Goal: Information Seeking & Learning: Compare options

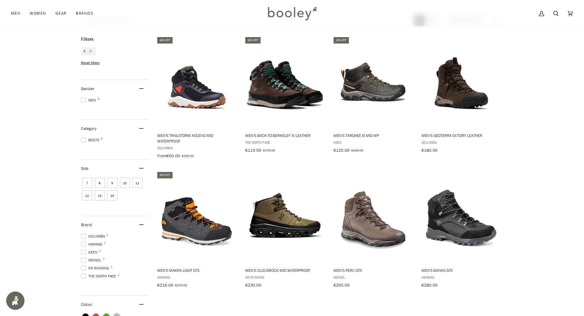
scroll to position [12, 0]
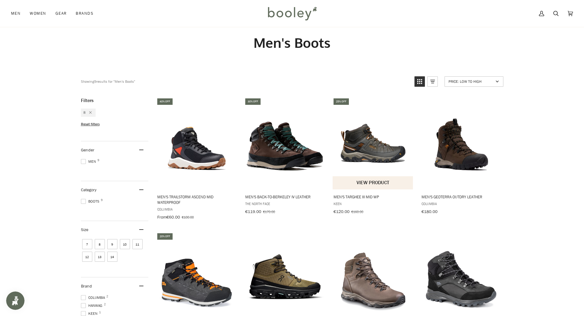
click at [375, 147] on img "Men's Targhee III Mid WP" at bounding box center [372, 143] width 81 height 81
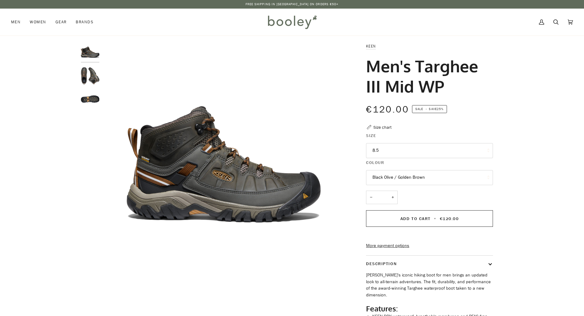
click at [390, 153] on button "8.5" at bounding box center [429, 150] width 127 height 15
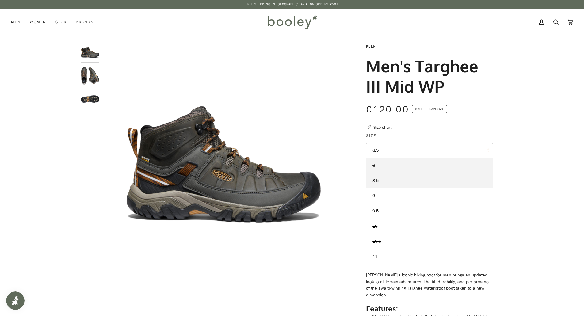
click at [383, 169] on link "8" at bounding box center [429, 165] width 126 height 15
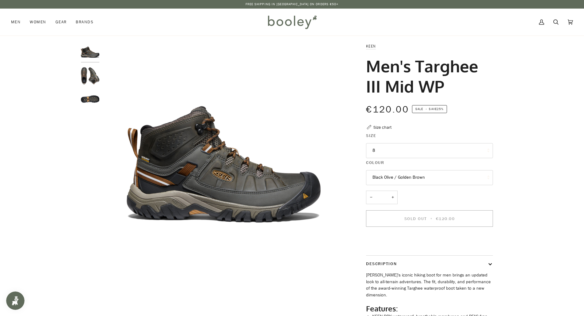
click at [391, 149] on button "8" at bounding box center [429, 150] width 127 height 15
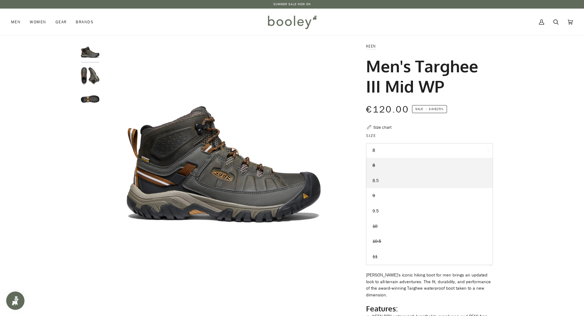
click at [382, 181] on link "8.5" at bounding box center [429, 180] width 126 height 15
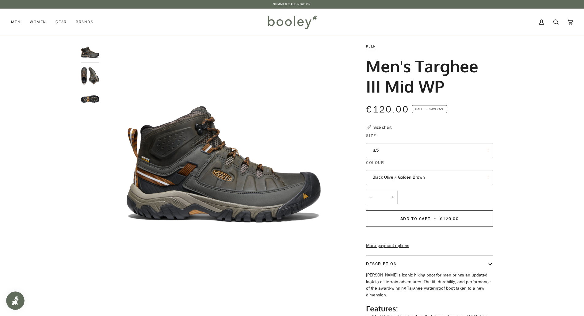
click at [383, 129] on div "Size chart" at bounding box center [382, 127] width 18 height 6
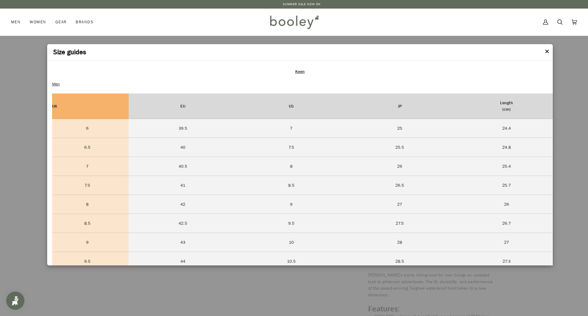
click at [547, 52] on button "✕" at bounding box center [547, 51] width 5 height 9
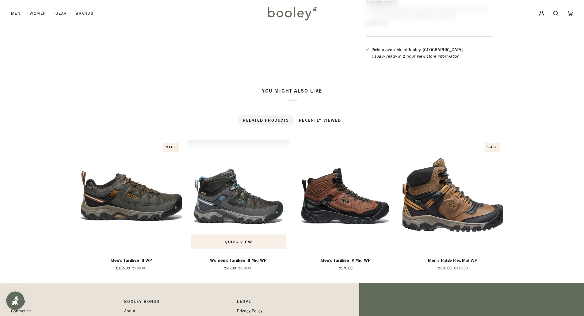
scroll to position [337, 0]
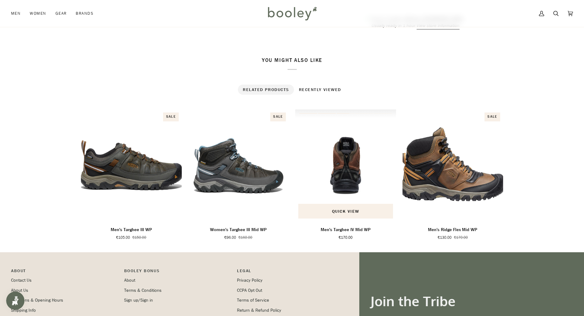
click at [350, 176] on img "Men's Targhee IV Mid WP" at bounding box center [345, 165] width 101 height 112
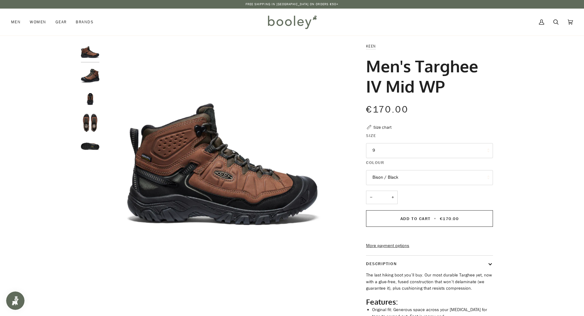
click at [389, 152] on button "9" at bounding box center [429, 150] width 127 height 15
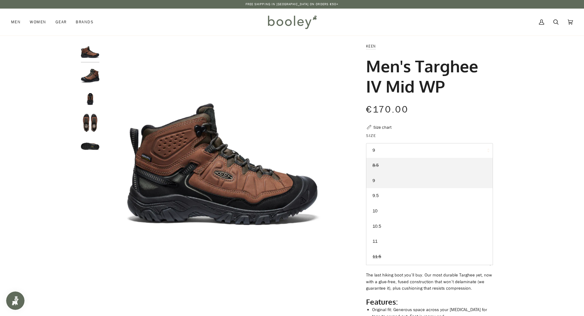
click at [385, 162] on link "8.5" at bounding box center [429, 165] width 126 height 15
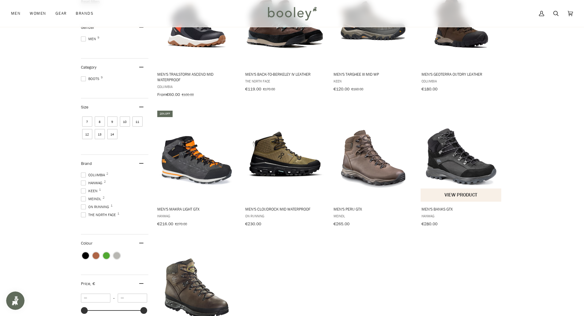
scroll to position [74, 0]
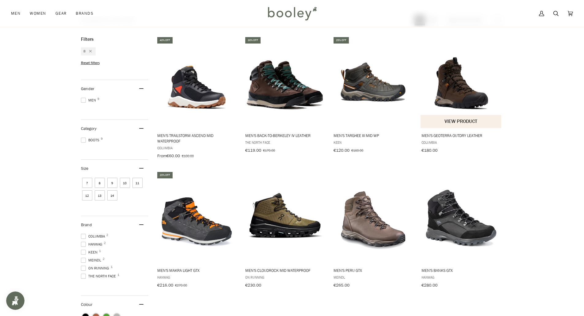
click at [465, 91] on img "Men's Geoterra Outdry Leather" at bounding box center [460, 81] width 81 height 81
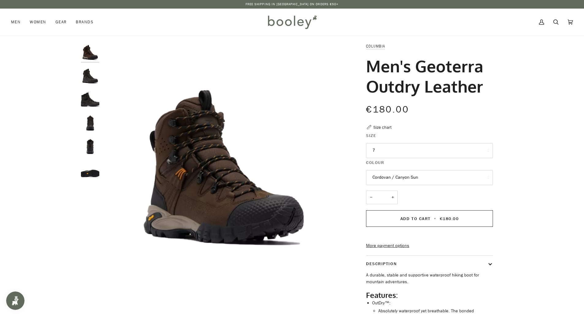
click at [396, 151] on button "7" at bounding box center [429, 150] width 127 height 15
click at [552, 150] on div "Zoom Zoom" at bounding box center [292, 208] width 584 height 331
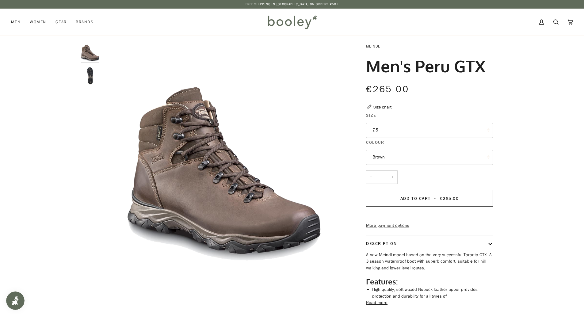
click at [389, 127] on button "7.5" at bounding box center [429, 130] width 127 height 15
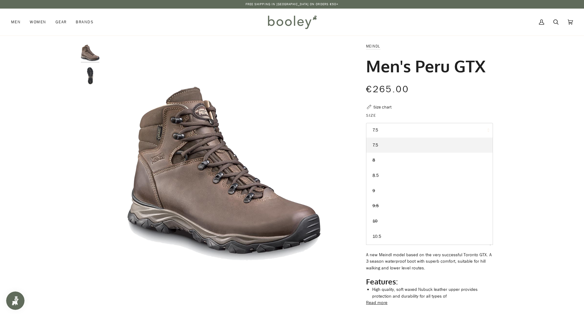
click at [565, 138] on div "Zoom Zoom Previous" at bounding box center [292, 194] width 584 height 302
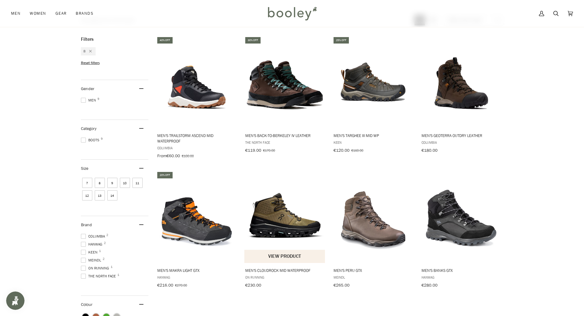
scroll to position [135, 0]
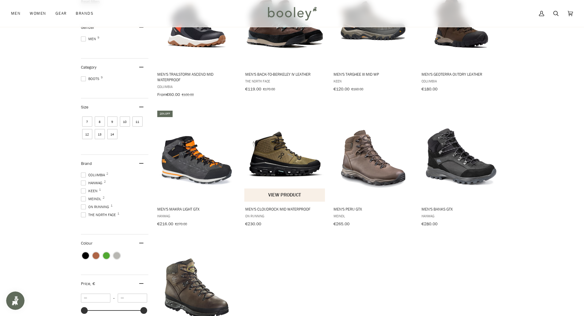
click at [261, 143] on img "Men's Cloudrock Mid Waterproof" at bounding box center [284, 155] width 81 height 81
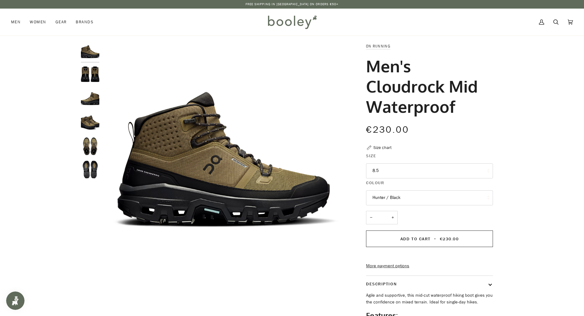
click at [392, 170] on button "8.5" at bounding box center [429, 170] width 127 height 15
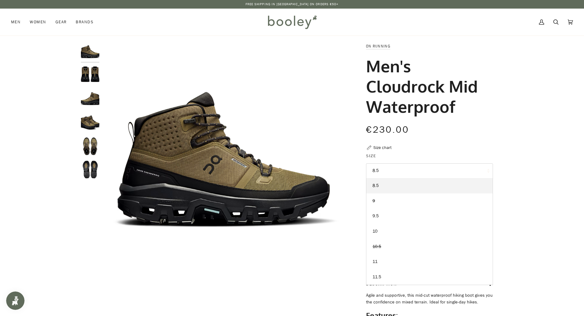
click at [516, 145] on div "Zoom Zoom" at bounding box center [292, 219] width 584 height 353
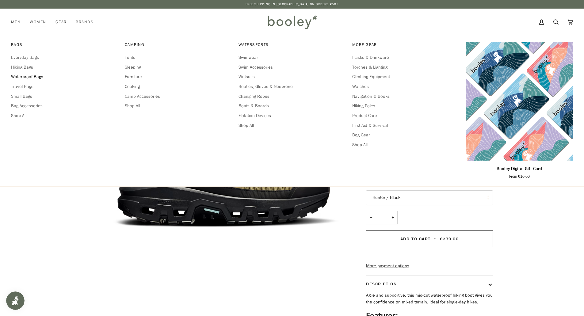
click at [85, 74] on span "Waterproof Bags" at bounding box center [64, 77] width 107 height 7
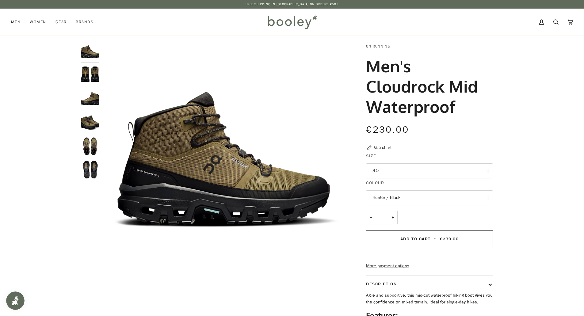
click at [94, 100] on img "On Men's Cloudrock 2 Waterproof Hunter / Black - Booley Galway" at bounding box center [90, 99] width 18 height 18
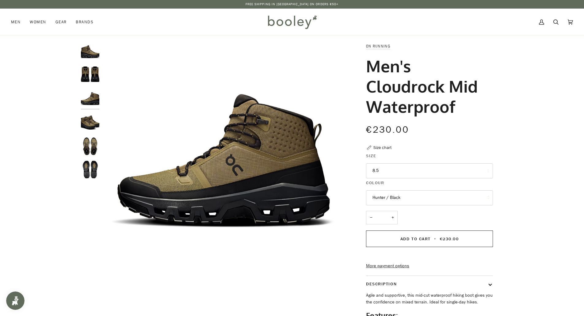
click at [88, 78] on img "On Men's Cloudrock 2 Waterproof Hunter / Black - Booley Galway" at bounding box center [90, 75] width 18 height 18
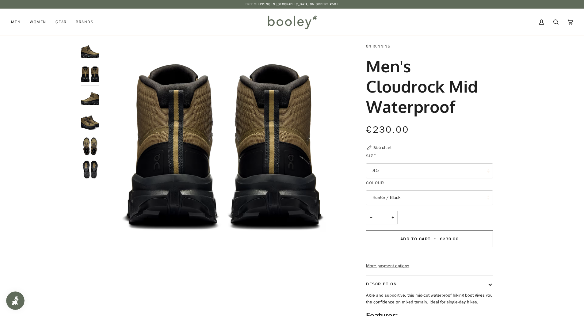
click at [91, 129] on img "On Men's Cloudrock 2 Waterproof Hunter / Black - Booley Galway" at bounding box center [90, 122] width 18 height 18
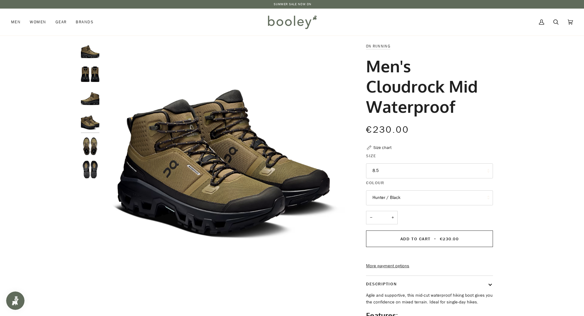
click at [93, 153] on img "On Men's Cloudrock 2 Waterproof Hunter / Black - Booley Galway" at bounding box center [90, 146] width 18 height 18
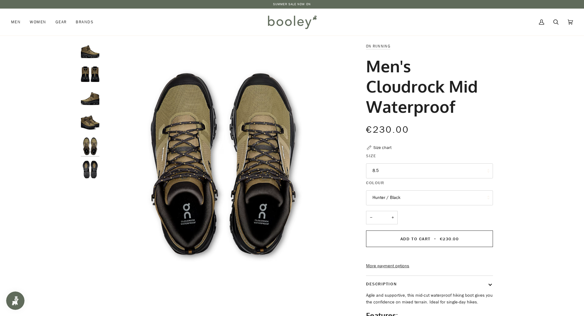
click at [85, 173] on img "On Men's Cloudrock 2 Waterproof Hunter / Black - Booley Galway" at bounding box center [90, 169] width 18 height 18
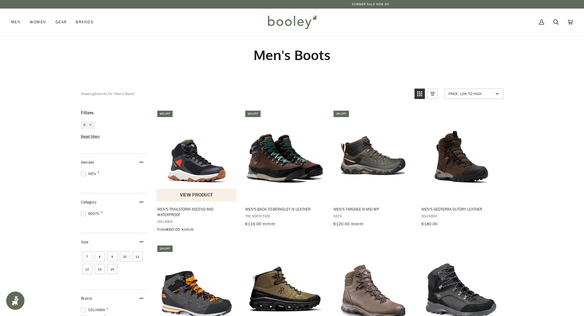
click at [184, 175] on img "Men's Trailstorm Ascend Mid Waterproof" at bounding box center [196, 155] width 81 height 81
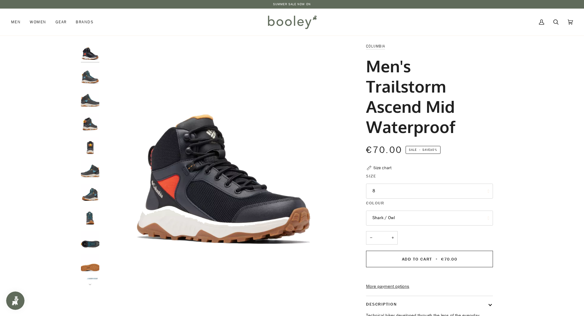
drag, startPoint x: 366, startPoint y: 86, endPoint x: 451, endPoint y: 126, distance: 93.5
click at [451, 126] on h1 "Men's Trailstorm Ascend Mid Waterproof" at bounding box center [427, 96] width 122 height 81
copy h1 "Trailstorm Ascend Mid Waterproof"
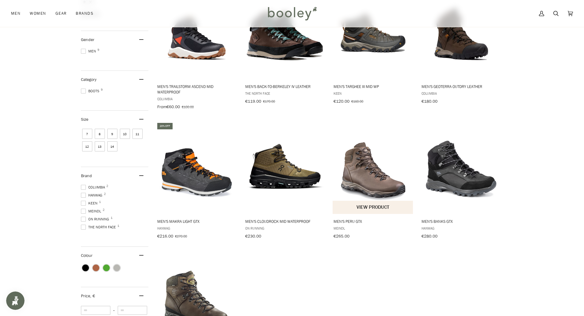
scroll to position [92, 0]
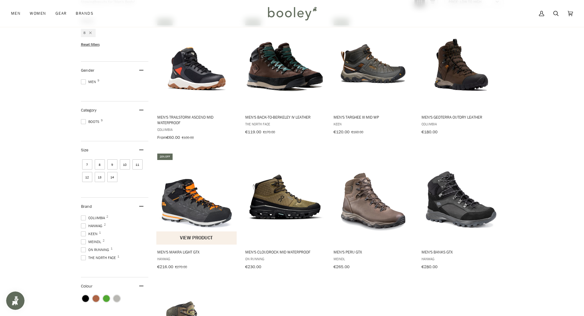
click at [199, 222] on img "Men's Makra Light GTX" at bounding box center [196, 198] width 81 height 81
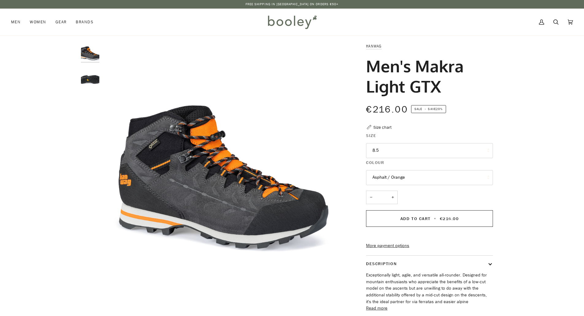
click at [395, 154] on button "8.5" at bounding box center [429, 150] width 127 height 15
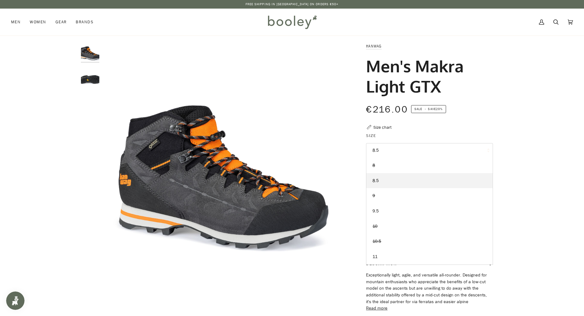
click at [395, 154] on button "8.5" at bounding box center [429, 150] width 127 height 15
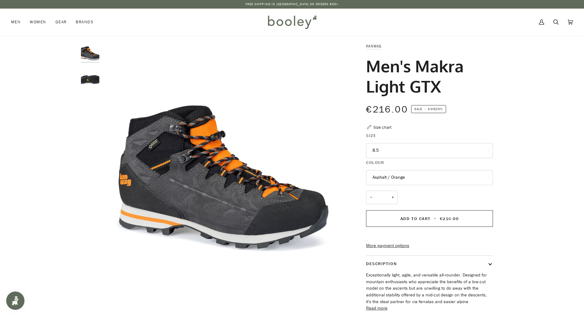
click at [440, 86] on h1 "Men's Makra Light GTX" at bounding box center [427, 76] width 122 height 40
drag, startPoint x: 416, startPoint y: 70, endPoint x: 437, endPoint y: 87, distance: 27.4
click at [437, 87] on h1 "Men's Makra Light GTX" at bounding box center [427, 76] width 122 height 40
copy h1 "Makra Light GTX"
